Goal: Transaction & Acquisition: Purchase product/service

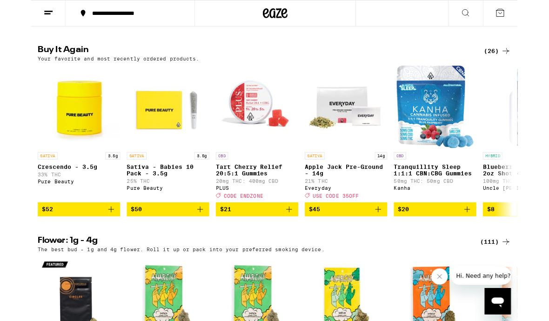
scroll to position [514, 0]
click at [90, 240] on icon "Add to bag" at bounding box center [90, 237] width 7 height 7
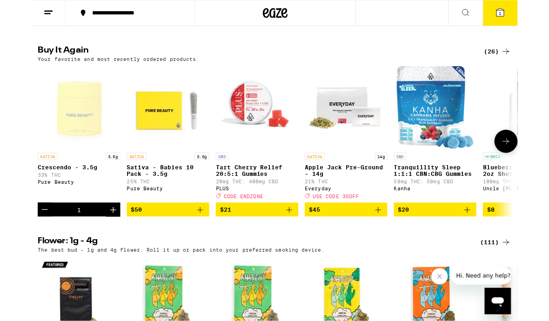
scroll to position [514, 0]
click at [193, 242] on icon "Add to bag" at bounding box center [190, 236] width 11 height 11
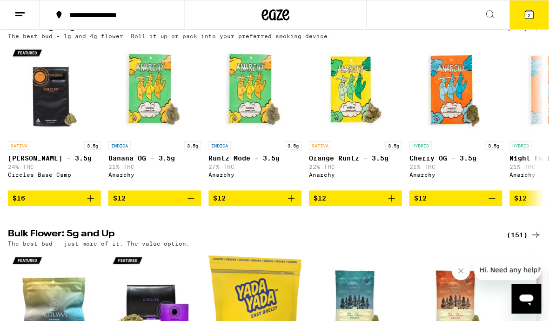
scroll to position [760, 0]
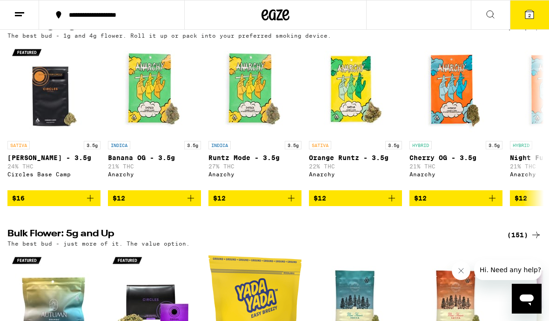
click at [537, 33] on icon at bounding box center [535, 26] width 11 height 11
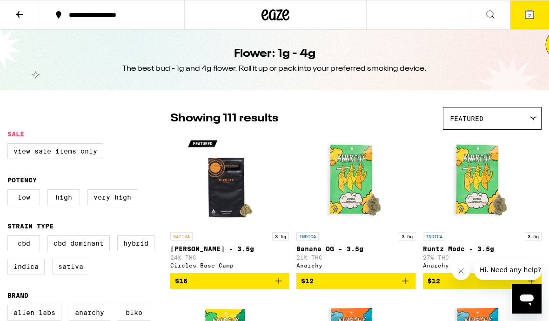
click at [72, 274] on label "Sativa" at bounding box center [70, 267] width 37 height 16
click at [10, 237] on input "Sativa" at bounding box center [9, 237] width 0 height 0
checkbox input "true"
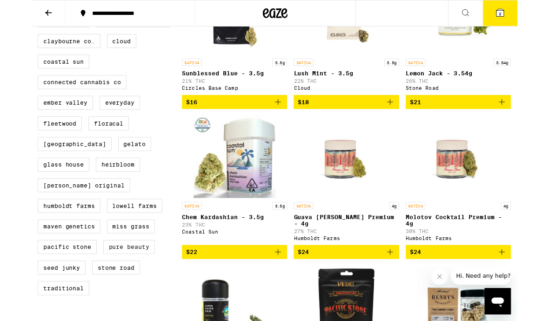
click at [102, 287] on label "Pure Beauty" at bounding box center [110, 279] width 58 height 16
checkbox input "true"
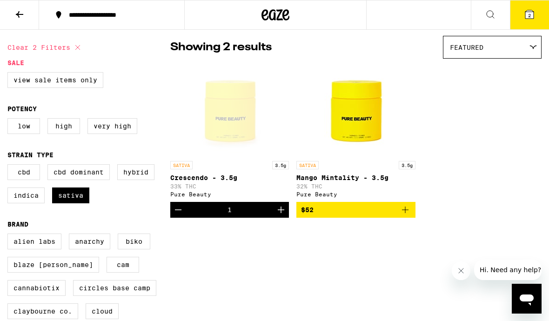
scroll to position [47, 0]
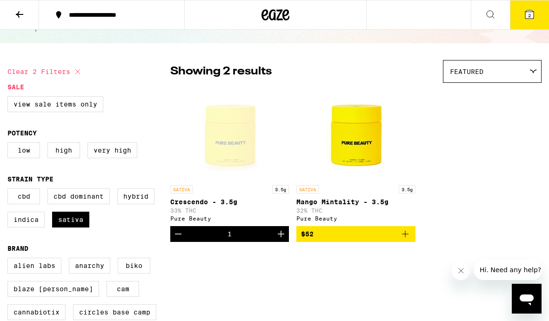
click at [530, 16] on span "2" at bounding box center [529, 16] width 3 height 6
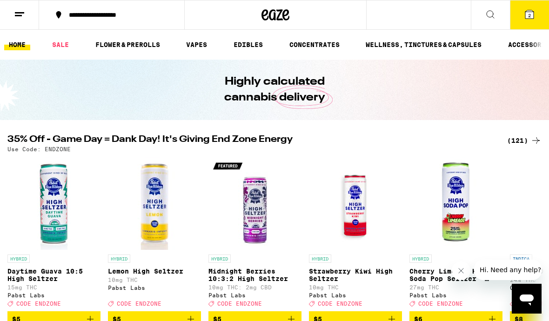
click at [535, 11] on button "2" at bounding box center [529, 14] width 39 height 29
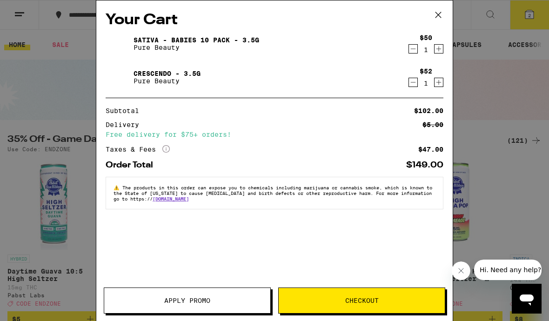
click at [440, 9] on icon at bounding box center [438, 15] width 14 height 14
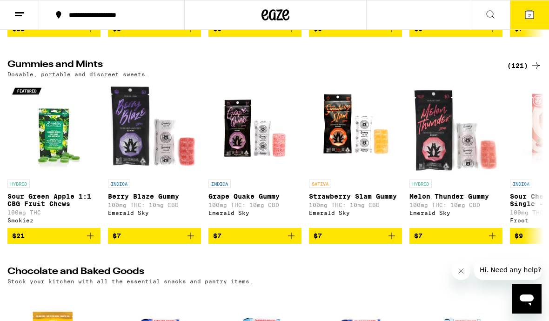
scroll to position [2350, 0]
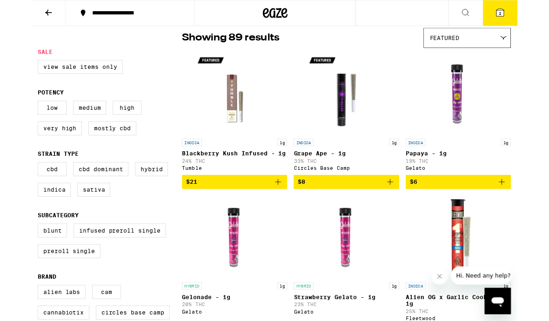
scroll to position [76, 0]
click at [74, 222] on label "Sativa" at bounding box center [70, 214] width 37 height 16
click at [10, 185] on input "Sativa" at bounding box center [9, 184] width 0 height 0
checkbox input "true"
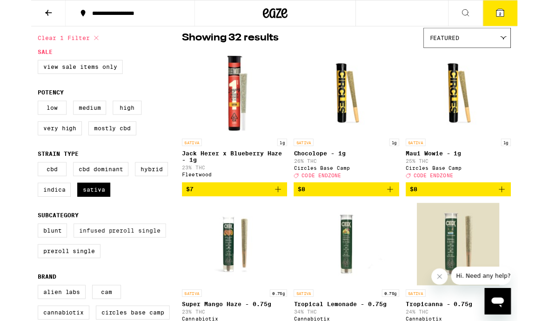
click at [104, 268] on label "Infused Preroll Single" at bounding box center [100, 260] width 104 height 16
click at [10, 254] on input "Infused Preroll Single" at bounding box center [9, 254] width 0 height 0
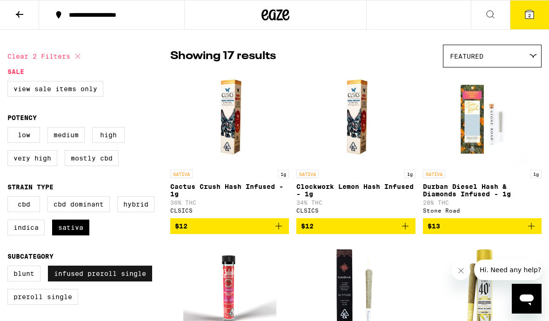
scroll to position [41, 0]
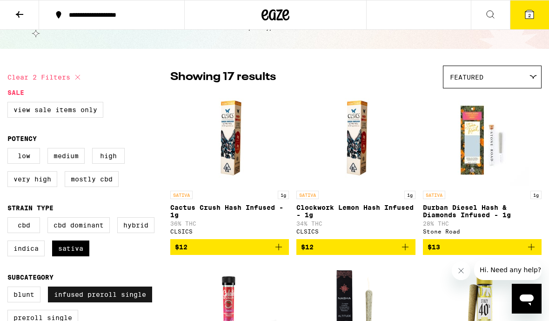
checkbox input "false"
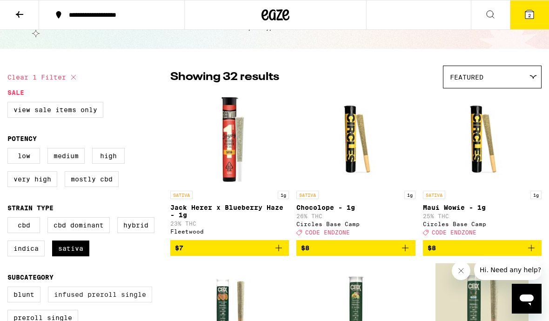
scroll to position [76, 0]
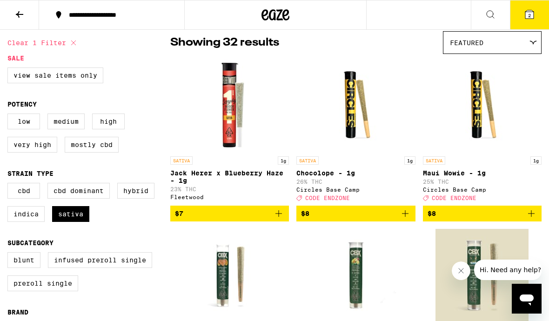
click at [284, 19] on icon at bounding box center [285, 14] width 7 height 11
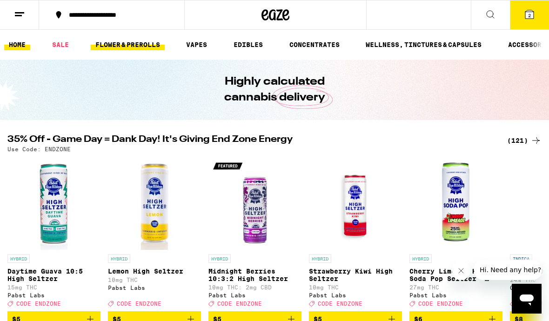
click at [133, 46] on link "FLOWER & PREROLLS" at bounding box center [128, 44] width 74 height 11
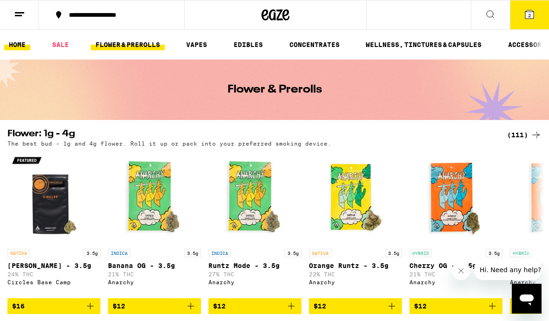
click at [20, 48] on link "HOME" at bounding box center [17, 44] width 26 height 11
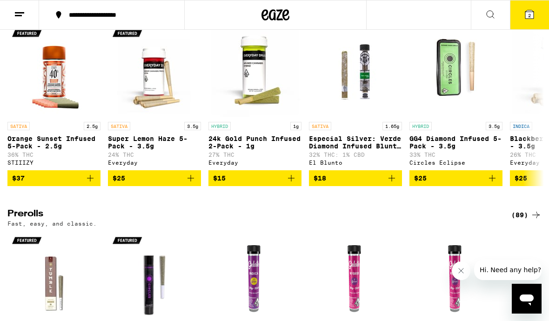
scroll to position [2119, 0]
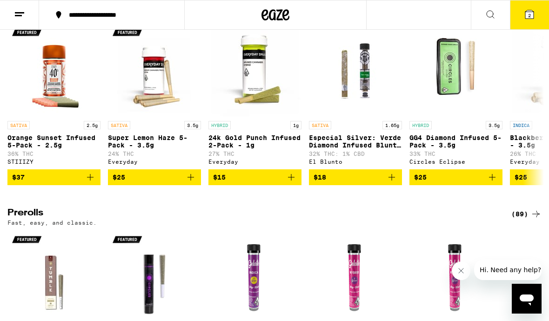
click at [526, 13] on div "(97)" at bounding box center [526, 6] width 30 height 11
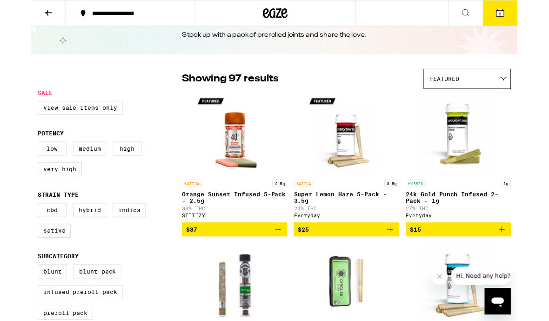
scroll to position [30, 0]
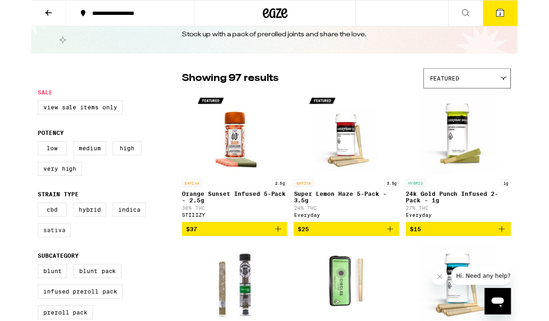
click at [20, 268] on label "Sativa" at bounding box center [25, 260] width 37 height 16
click at [10, 231] on input "Sativa" at bounding box center [9, 230] width 0 height 0
checkbox input "true"
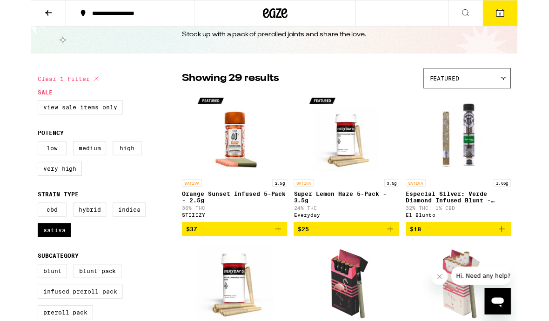
click at [10, 300] on input "Infused Preroll Pack" at bounding box center [9, 300] width 0 height 0
checkbox input "true"
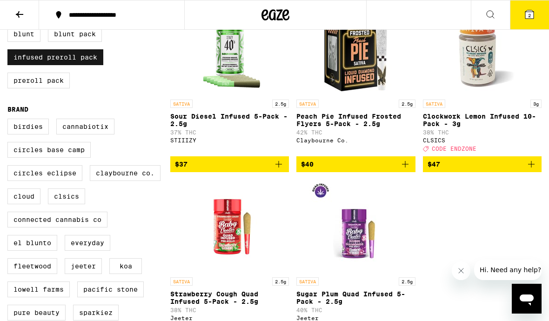
scroll to position [279, 0]
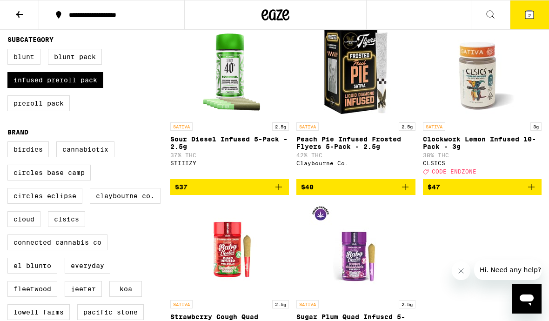
click at [449, 145] on p "Clockwork Lemon Infused 10-Pack - 3g" at bounding box center [482, 142] width 119 height 15
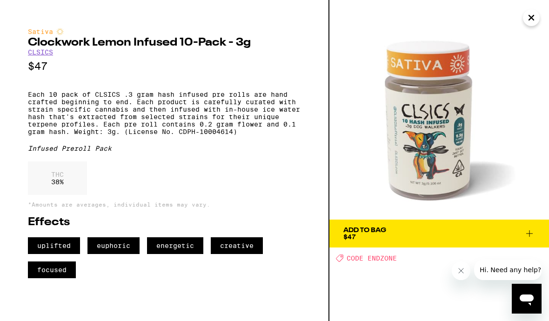
click at [439, 235] on span "Add To Bag $47" at bounding box center [439, 233] width 192 height 13
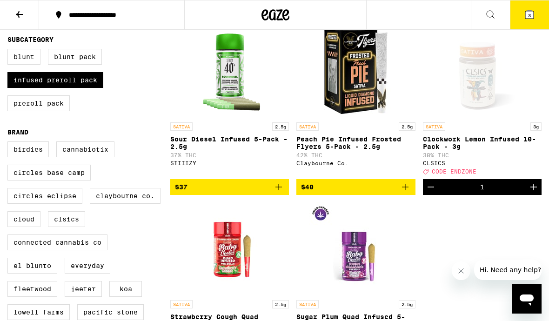
click at [530, 16] on span "3" at bounding box center [529, 16] width 3 height 6
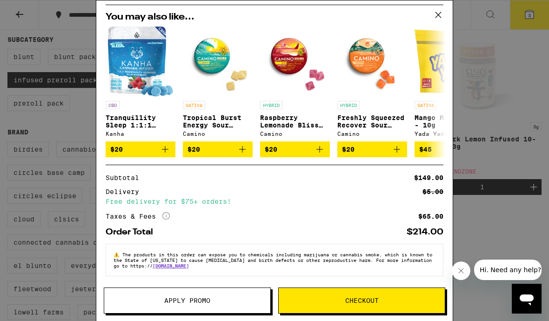
scroll to position [136, 0]
click at [213, 306] on button "Apply Promo" at bounding box center [187, 300] width 167 height 26
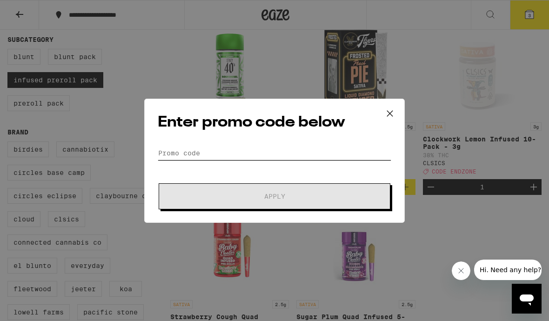
click at [232, 157] on input "Promo Code" at bounding box center [275, 153] width 234 height 14
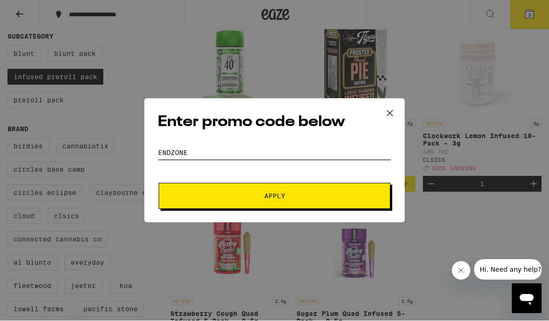
type input "Endzone"
click at [291, 198] on span "Apply" at bounding box center [274, 196] width 167 height 7
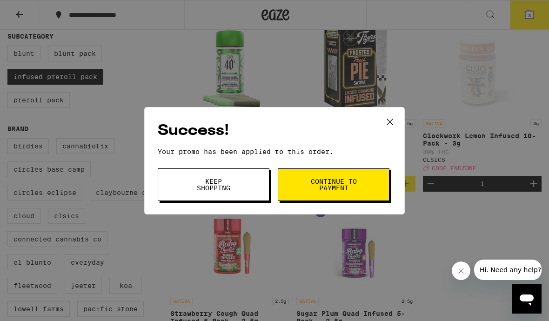
click at [330, 189] on span "Continue to payment" at bounding box center [333, 184] width 47 height 13
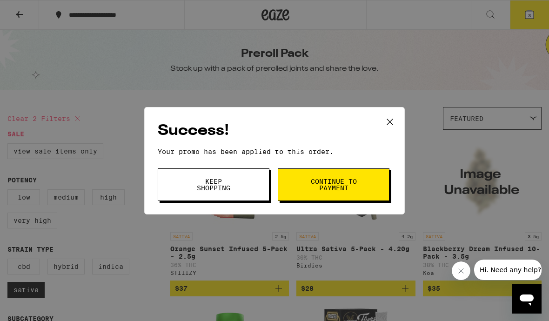
click at [393, 118] on icon at bounding box center [390, 122] width 14 height 14
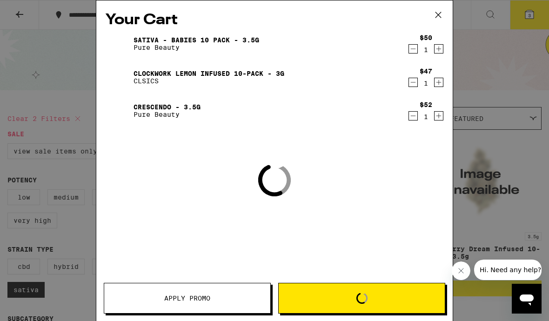
scroll to position [279, 0]
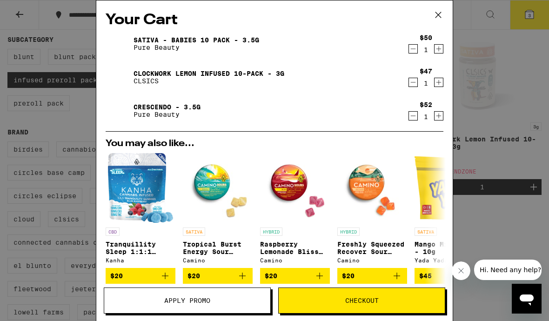
click at [352, 302] on span "Checkout" at bounding box center [361, 300] width 33 height 7
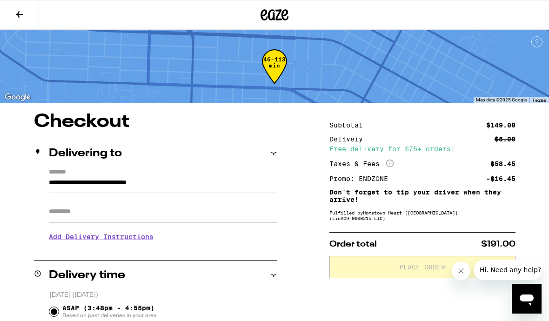
click at [180, 213] on input "Apt/Suite" at bounding box center [163, 211] width 228 height 22
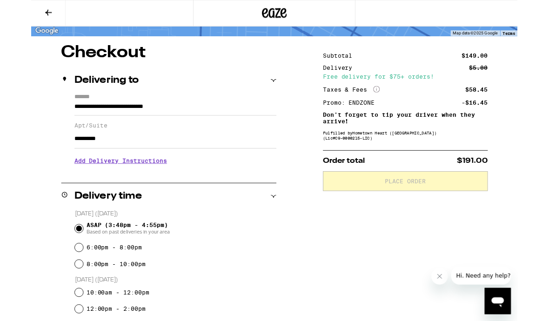
type input "**********"
click at [130, 188] on h3 "Add Delivery Instructions" at bounding box center [163, 181] width 228 height 21
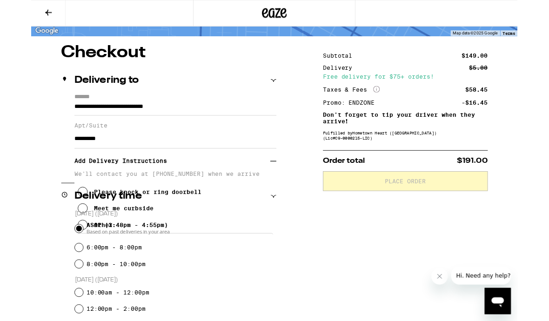
scroll to position [63, 0]
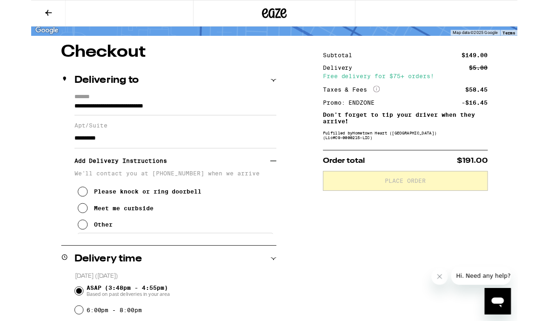
click at [113, 239] on div "Meet me curbside" at bounding box center [104, 234] width 67 height 7
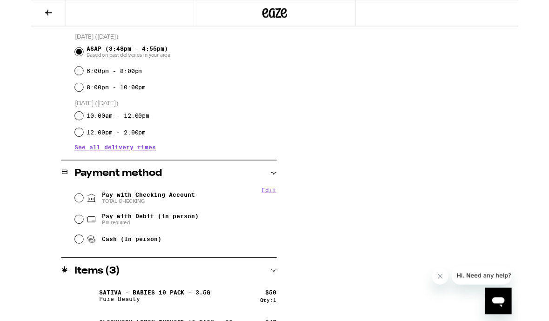
scroll to position [346, 0]
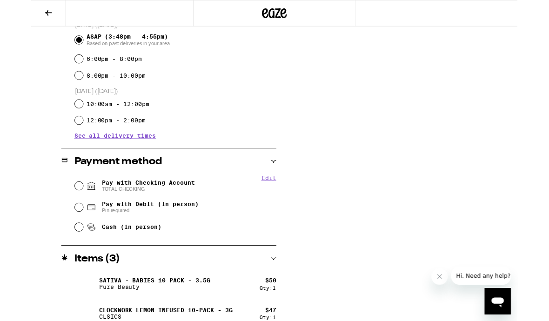
click at [147, 213] on span "TOTAL CHECKING" at bounding box center [132, 213] width 105 height 7
click at [59, 213] on input "Pay with Checking Account TOTAL CHECKING" at bounding box center [53, 209] width 9 height 9
radio input "true"
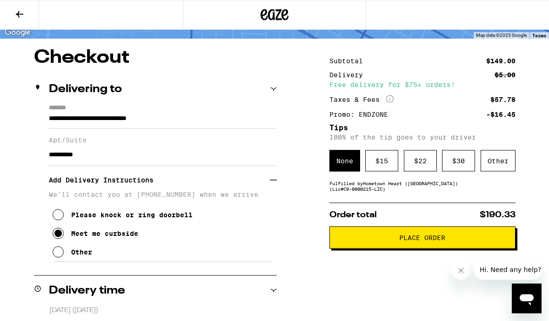
scroll to position [60, 0]
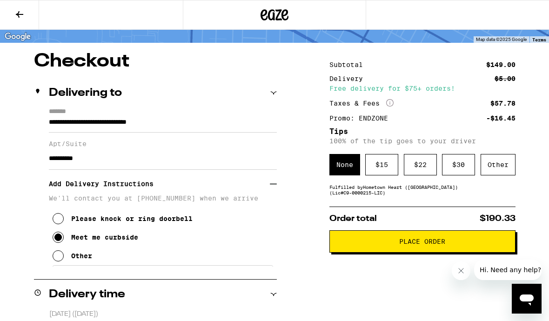
click at [395, 245] on span "Place Order" at bounding box center [422, 241] width 170 height 7
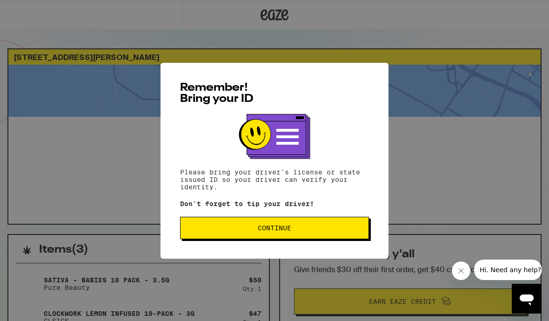
click at [291, 230] on span "Continue" at bounding box center [274, 228] width 33 height 7
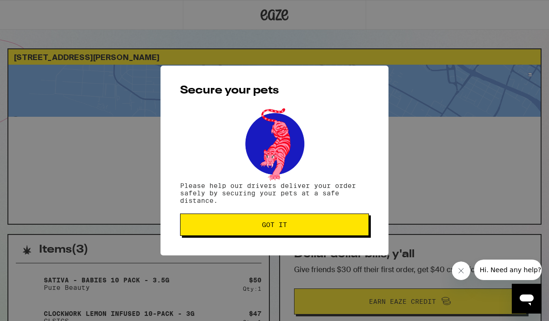
click at [271, 227] on span "Got it" at bounding box center [274, 224] width 25 height 7
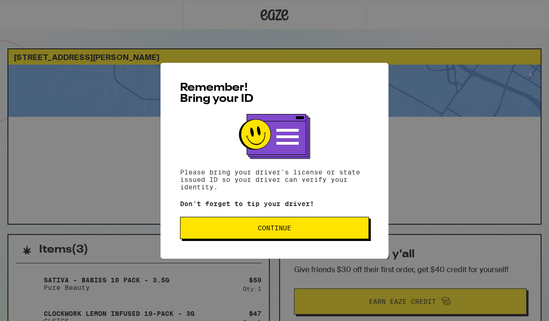
click at [304, 231] on span "Continue" at bounding box center [274, 228] width 173 height 7
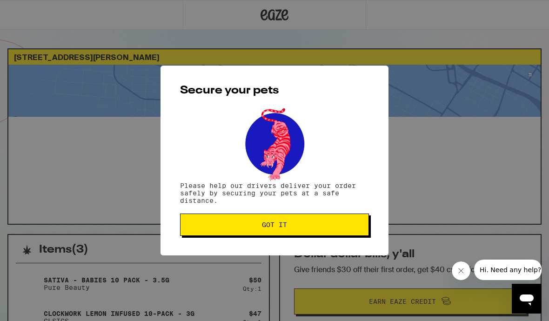
click at [316, 218] on button "Got it" at bounding box center [274, 224] width 189 height 22
